Goal: Information Seeking & Learning: Learn about a topic

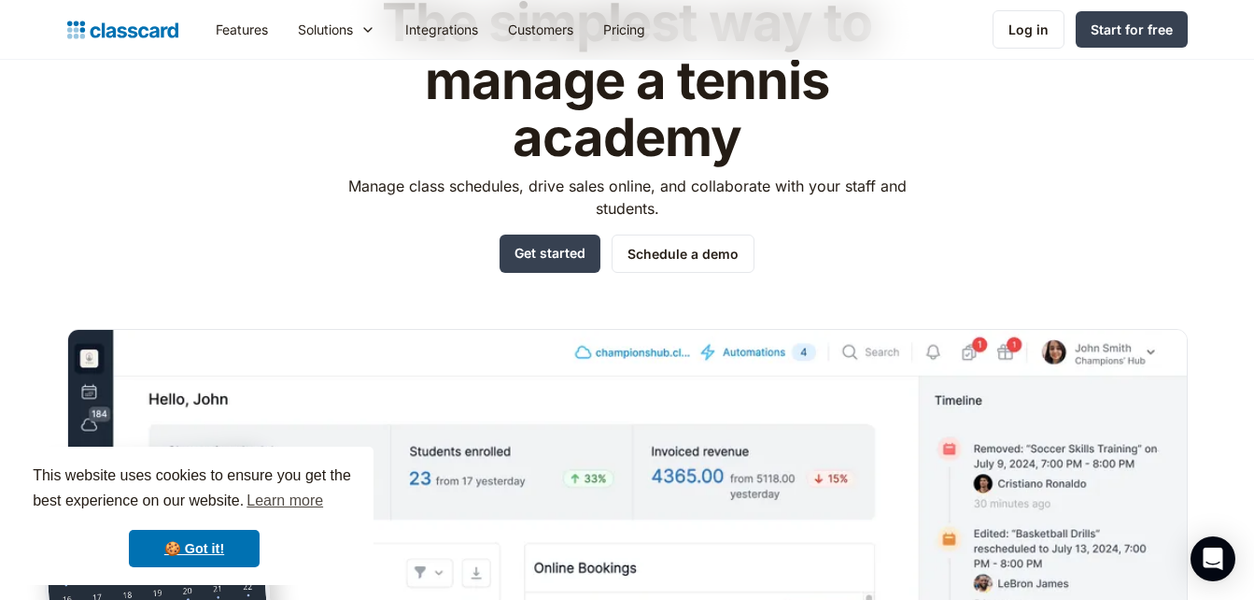
scroll to position [374, 0]
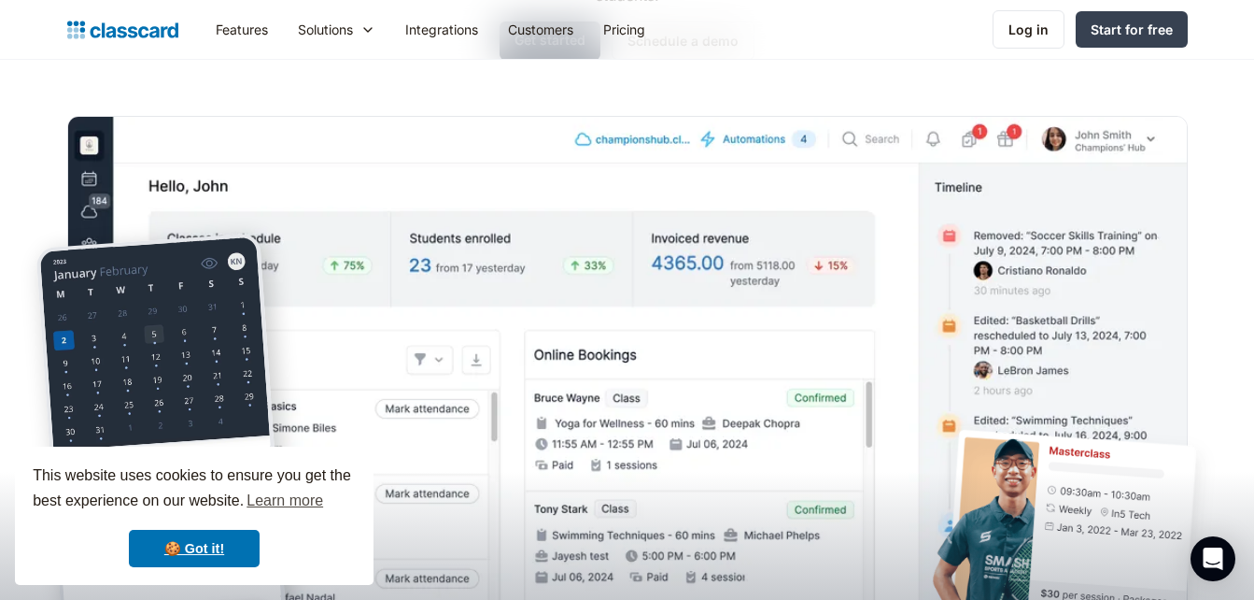
click at [152, 23] on img "home" at bounding box center [122, 30] width 111 height 26
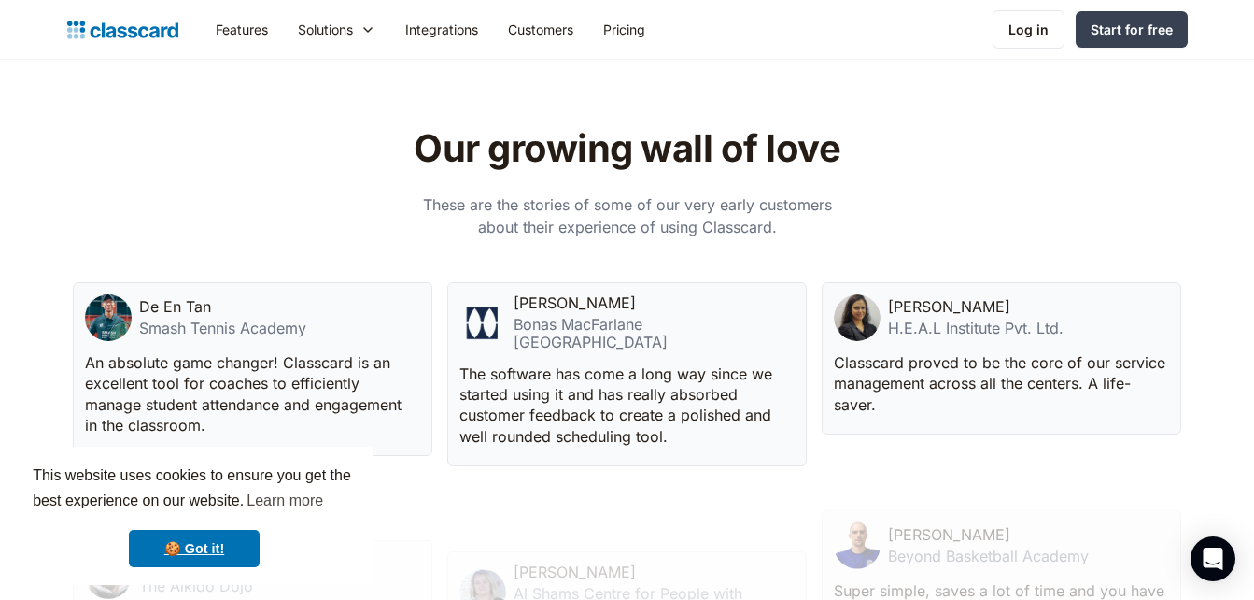
scroll to position [4857, 0]
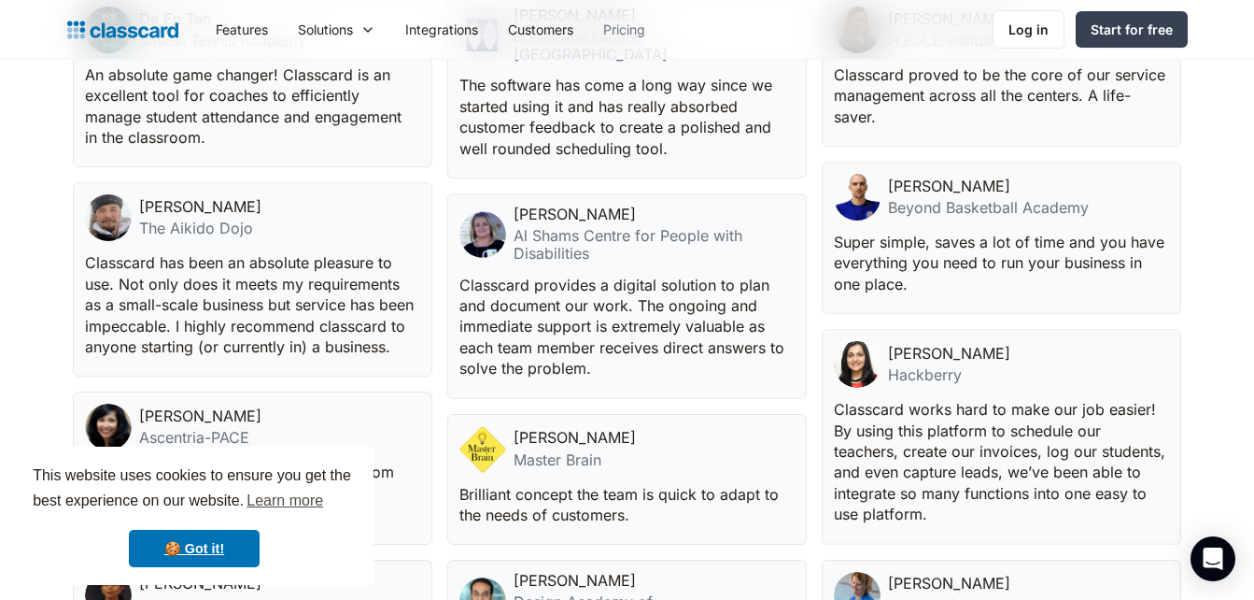
click at [647, 28] on link "Pricing" at bounding box center [624, 29] width 72 height 42
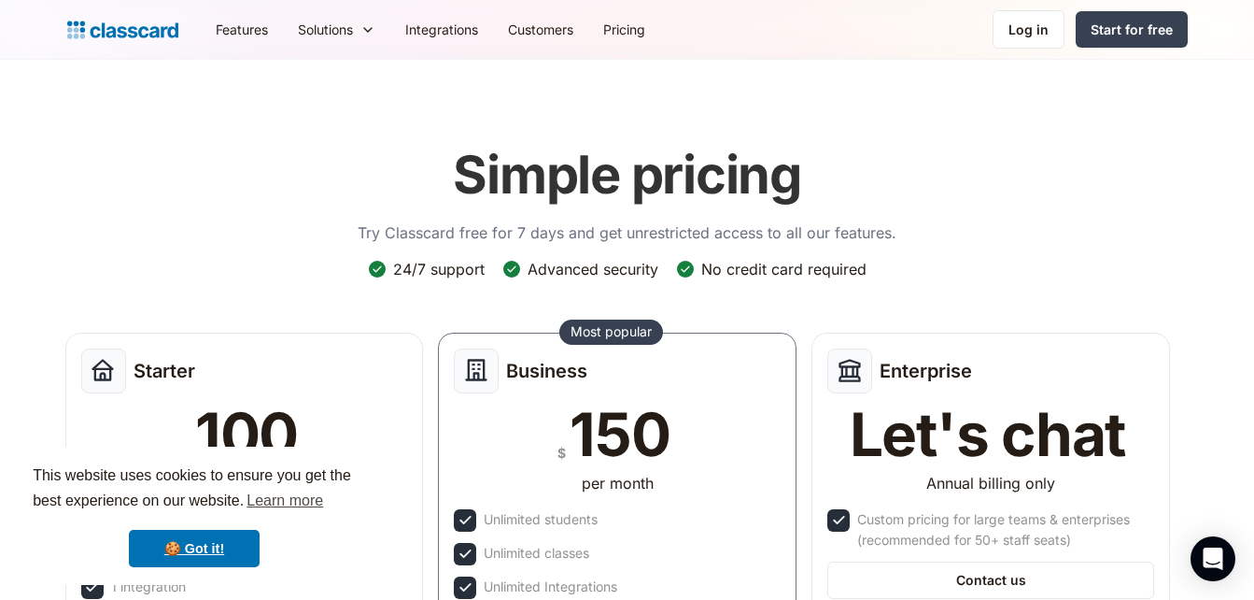
click at [111, 42] on img "home" at bounding box center [122, 30] width 111 height 26
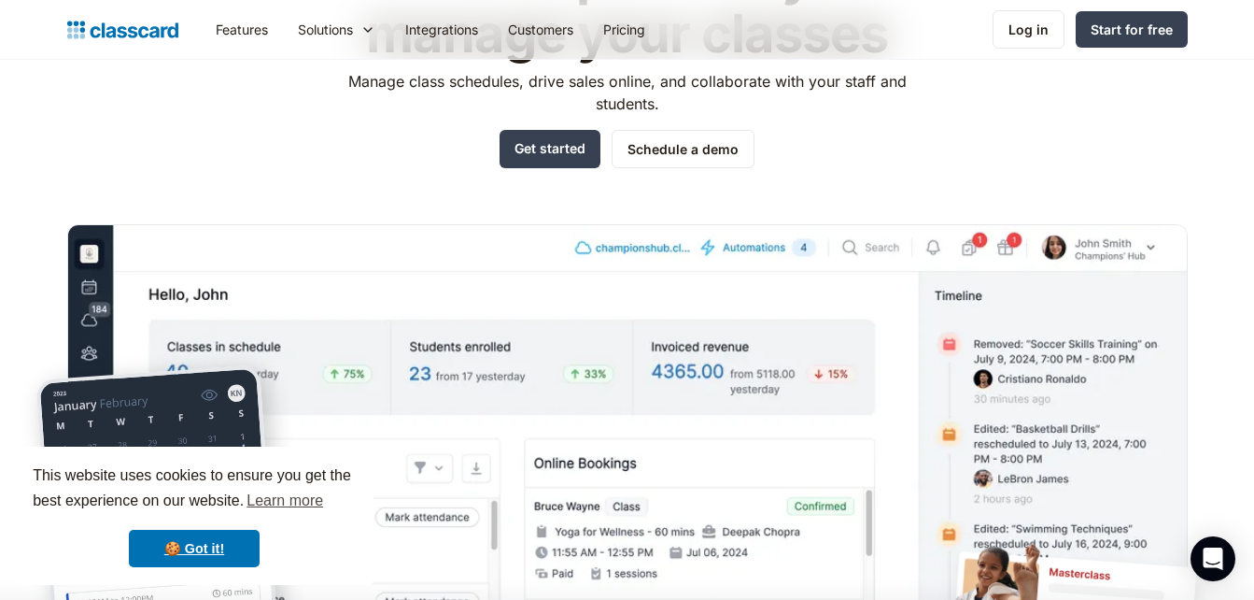
scroll to position [374, 0]
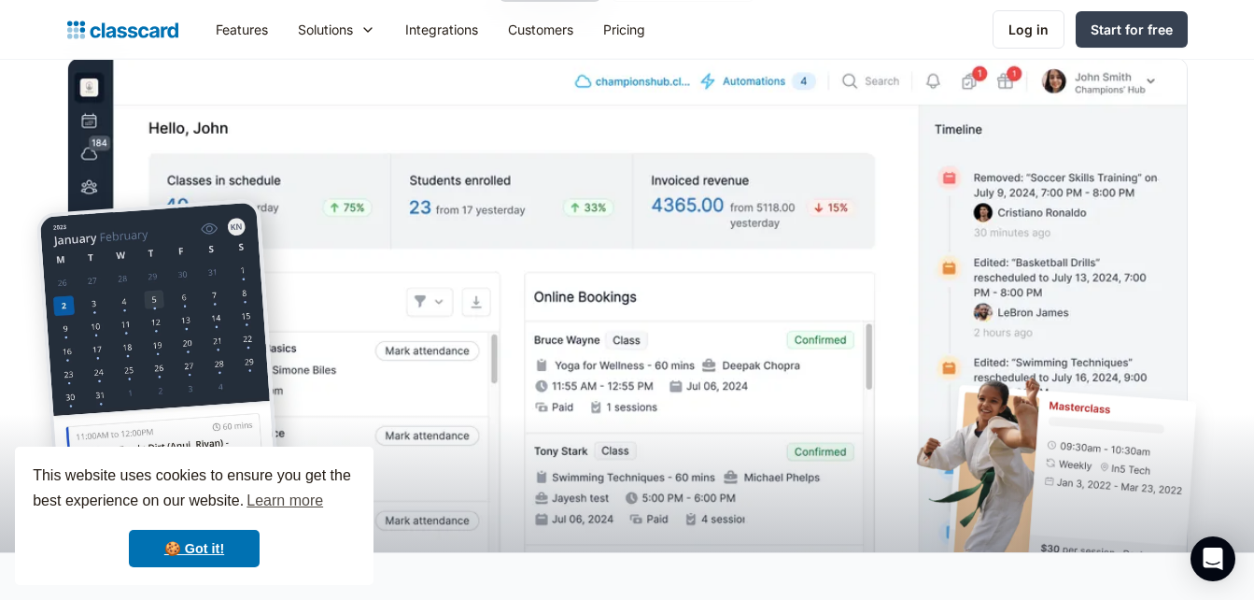
click at [243, 217] on img at bounding box center [163, 433] width 255 height 471
click at [220, 290] on img at bounding box center [163, 433] width 255 height 471
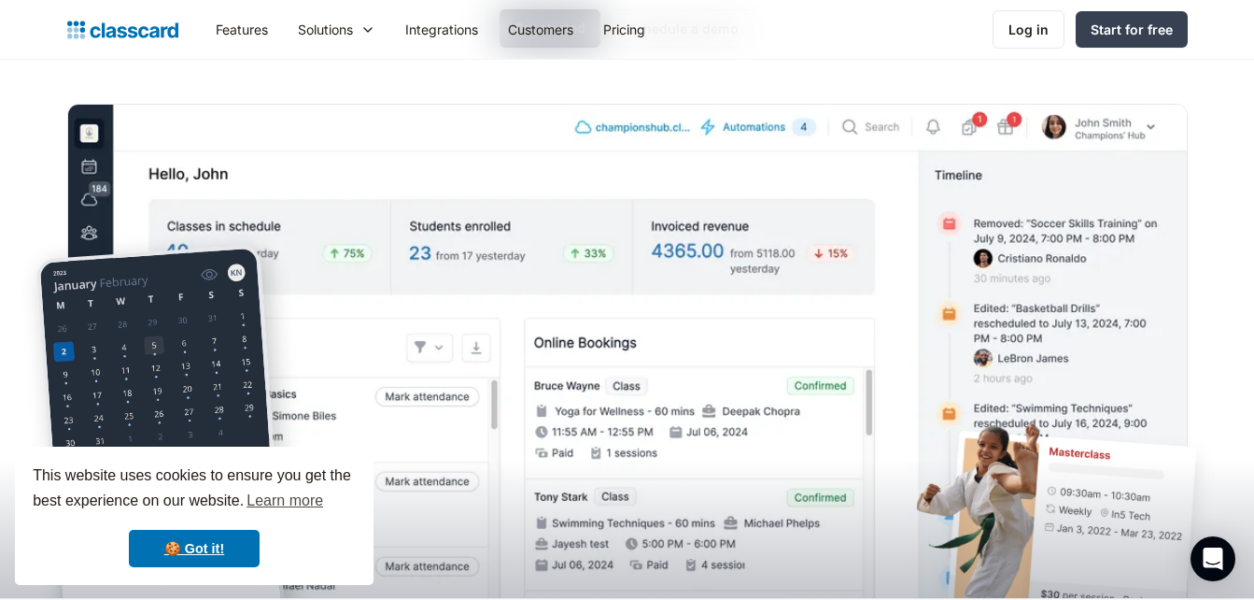
scroll to position [467, 0]
